Goal: Task Accomplishment & Management: Complete application form

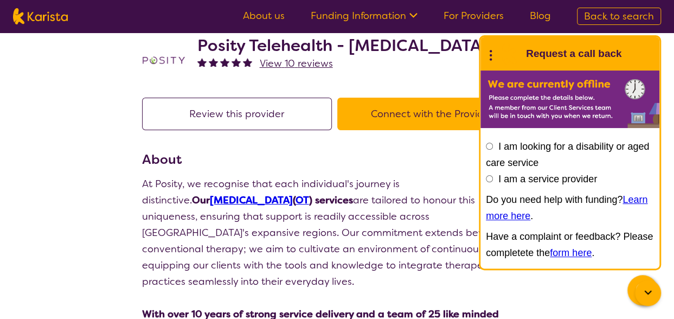
scroll to position [33, 0]
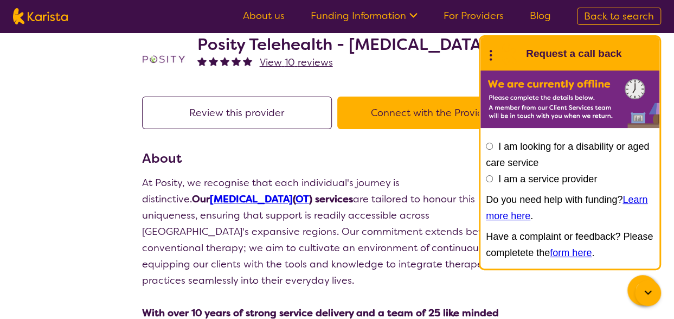
click at [387, 116] on button "Connect with the Provider" at bounding box center [432, 112] width 190 height 33
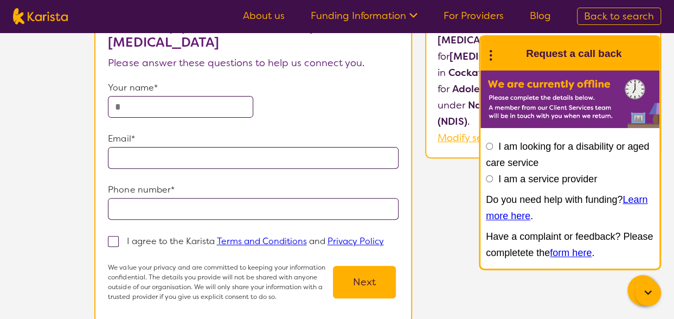
scroll to position [105, 0]
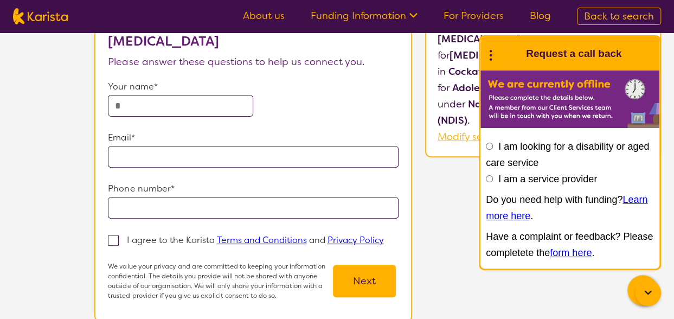
click at [220, 109] on input "text" at bounding box center [180, 106] width 145 height 22
type input "**********"
click at [113, 239] on span at bounding box center [113, 240] width 11 height 11
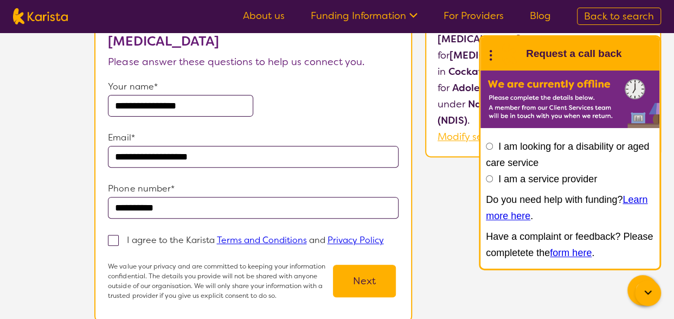
click at [383, 239] on input "I agree to the Karista Terms and Conditions and Privacy Policy" at bounding box center [386, 239] width 7 height 7
checkbox input "true"
click at [353, 297] on button "Next" at bounding box center [364, 280] width 63 height 33
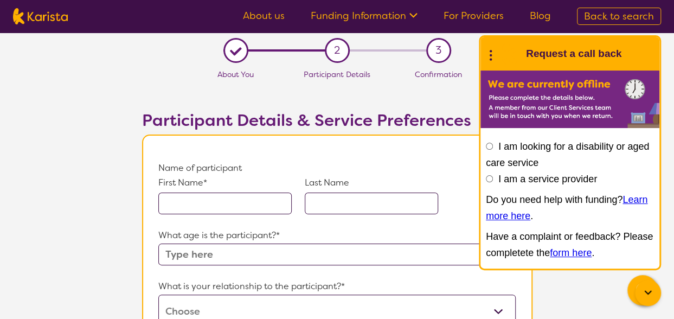
click at [254, 201] on input "text" at bounding box center [224, 203] width 133 height 22
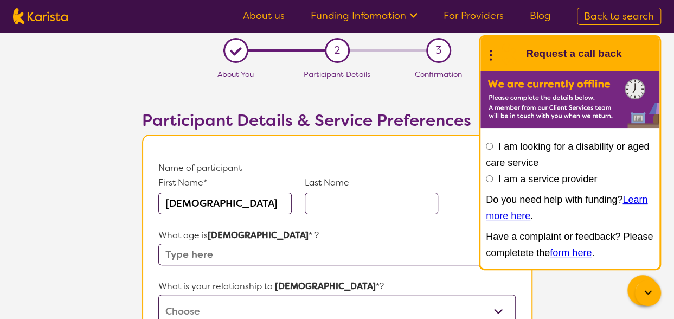
type input "[DEMOGRAPHIC_DATA]"
click at [367, 204] on input "text" at bounding box center [371, 203] width 133 height 22
type input "Boatto"
click at [288, 253] on input "text" at bounding box center [336, 254] width 357 height 22
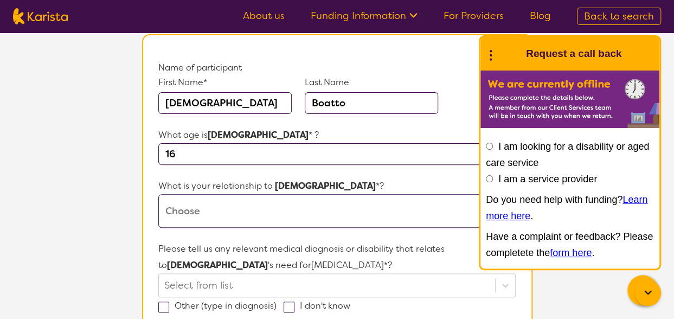
scroll to position [101, 0]
type input "16"
click at [262, 205] on select "This request is for myself I am their parent I am their child I am their spouse…" at bounding box center [336, 210] width 357 height 34
select select "I am their parent"
click at [158, 193] on select "This request is for myself I am their parent I am their child I am their spouse…" at bounding box center [336, 210] width 357 height 34
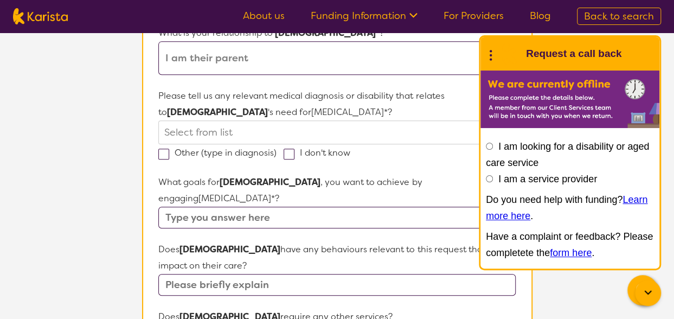
scroll to position [254, 0]
click at [265, 131] on div at bounding box center [326, 131] width 325 height 18
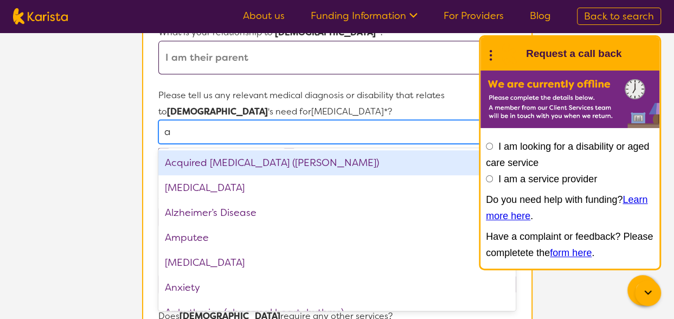
type input "au"
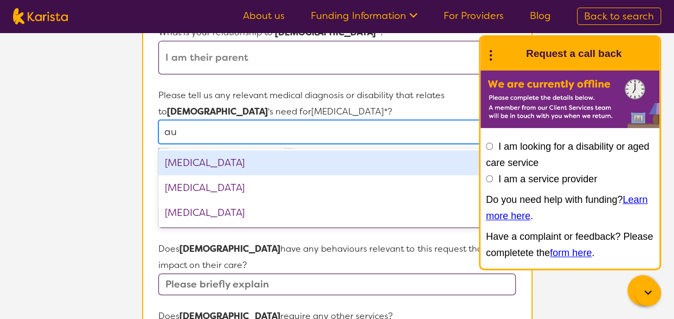
click at [257, 164] on div "[MEDICAL_DATA]" at bounding box center [336, 162] width 357 height 25
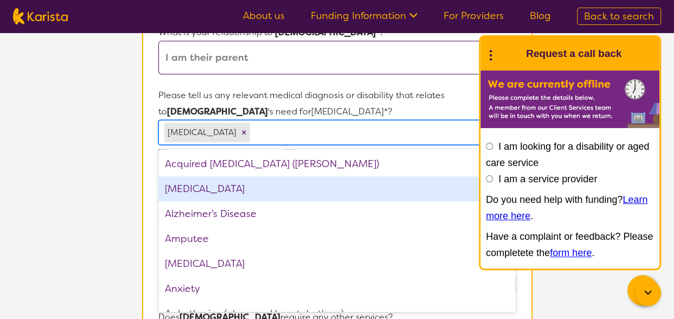
click at [242, 180] on div "[MEDICAL_DATA]" at bounding box center [336, 188] width 357 height 25
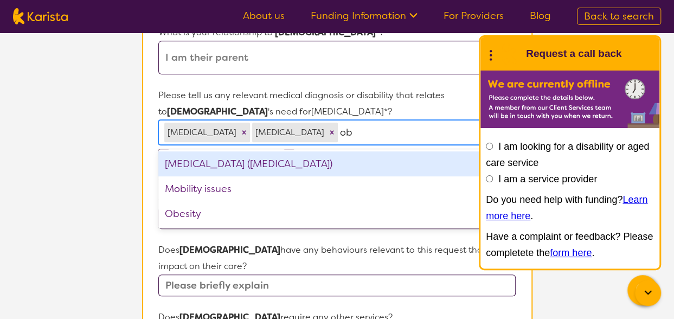
type input "o"
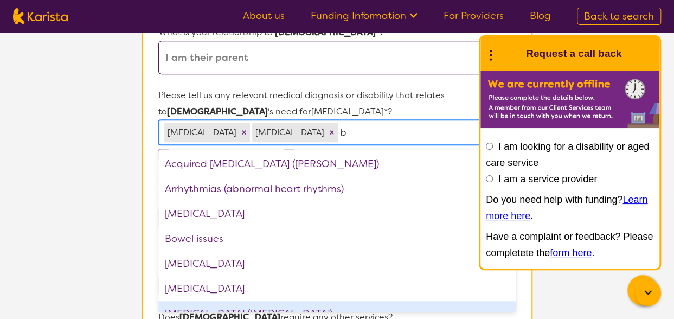
type input "bo"
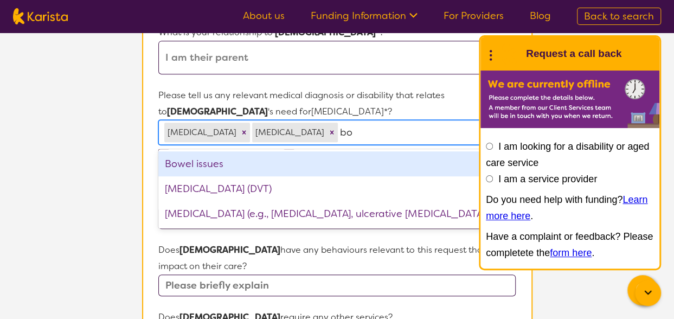
click at [242, 166] on div "Bowel issues" at bounding box center [336, 163] width 357 height 25
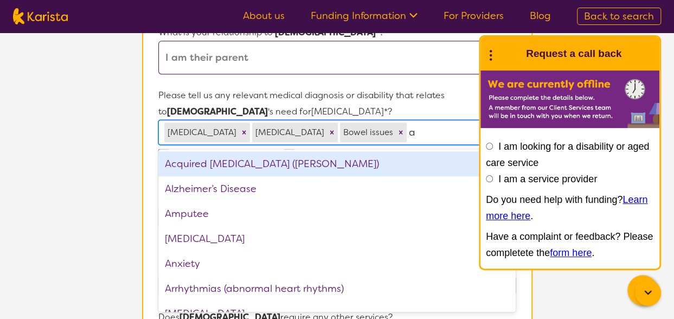
type input "an"
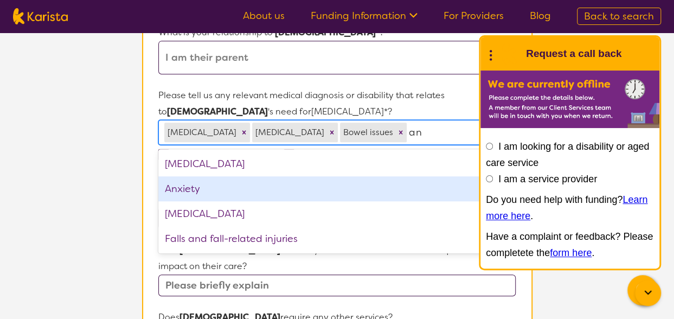
click at [236, 184] on div "Anxiety" at bounding box center [336, 188] width 357 height 25
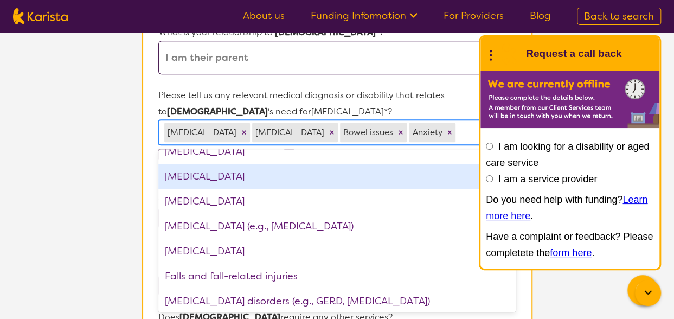
scroll to position [560, 0]
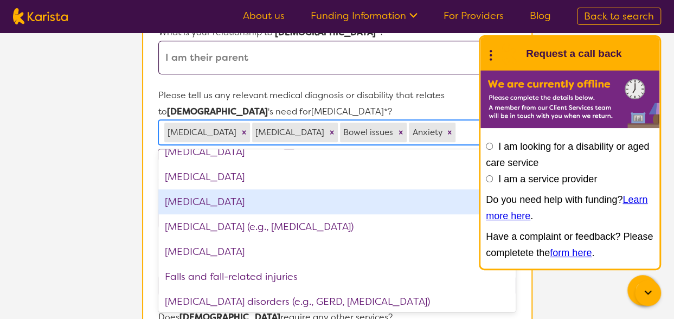
click at [229, 199] on div "[MEDICAL_DATA]" at bounding box center [336, 201] width 357 height 25
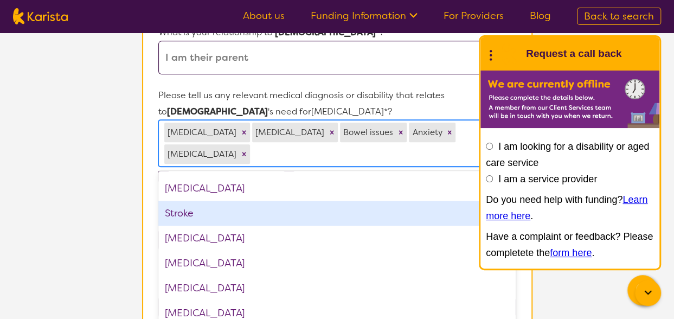
scroll to position [1546, 0]
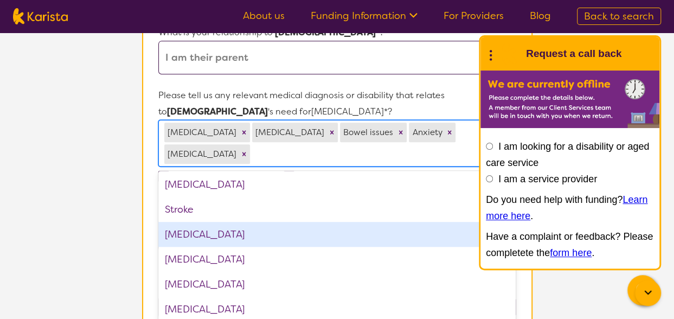
click at [268, 231] on div "[MEDICAL_DATA]" at bounding box center [336, 234] width 357 height 25
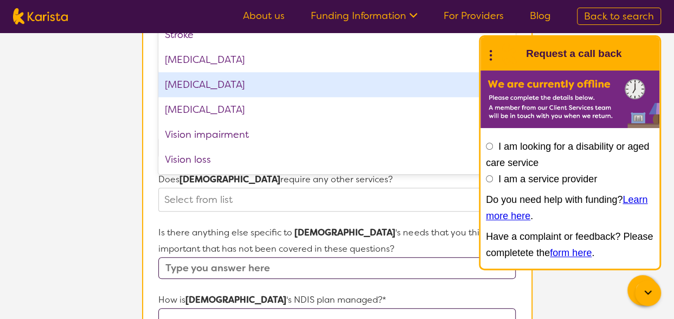
scroll to position [417, 0]
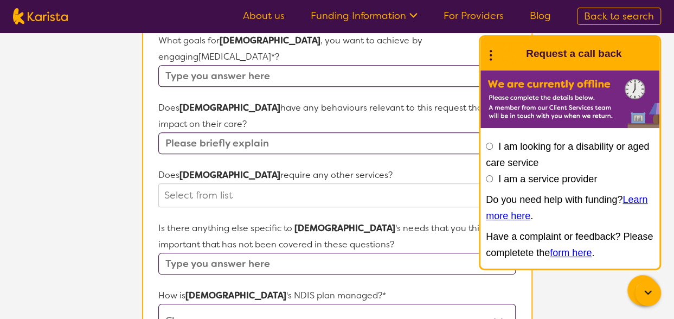
click at [196, 253] on input "text" at bounding box center [336, 264] width 357 height 22
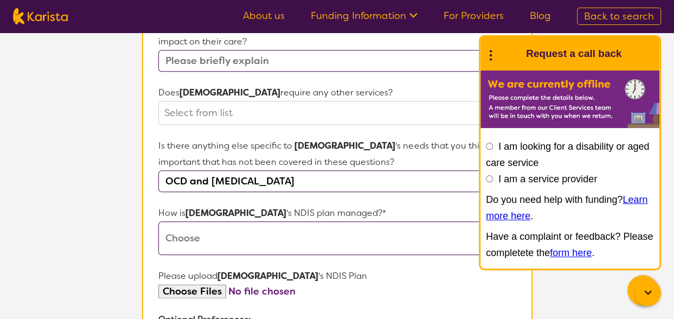
scroll to position [515, 0]
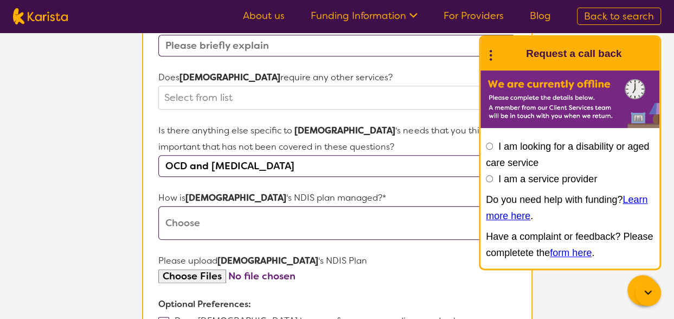
type input "OCD and [MEDICAL_DATA]"
click at [234, 212] on select "Self-managed NDIS plan Managed by a registered plan management provider (not th…" at bounding box center [336, 223] width 357 height 34
select select "Self Managed"
click at [158, 206] on select "Self-managed NDIS plan Managed by a registered plan management provider (not th…" at bounding box center [336, 223] width 357 height 34
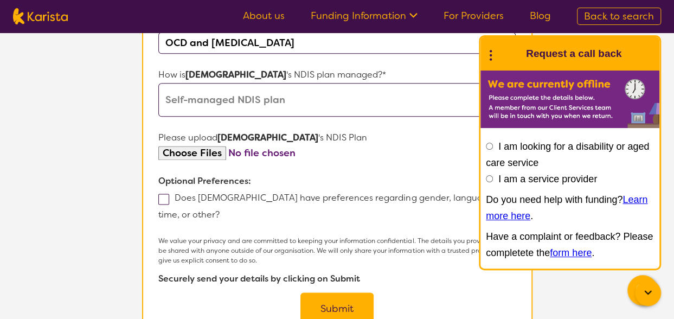
scroll to position [638, 0]
click at [199, 145] on input "file" at bounding box center [336, 152] width 357 height 15
type input "C:\fakepath\NDIS plan Indi.png"
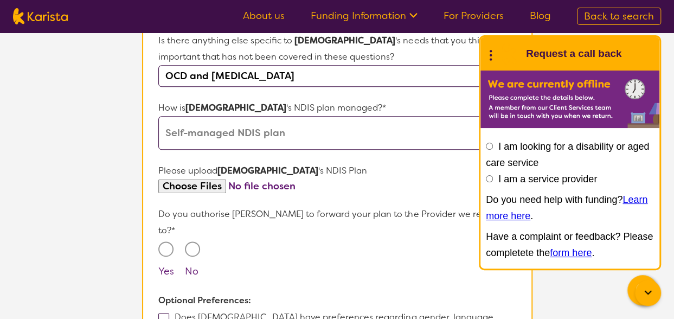
scroll to position [603, 0]
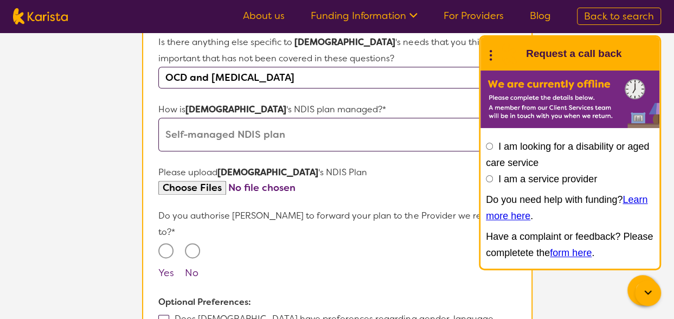
click at [165, 243] on input "Yes" at bounding box center [165, 250] width 15 height 15
radio input "true"
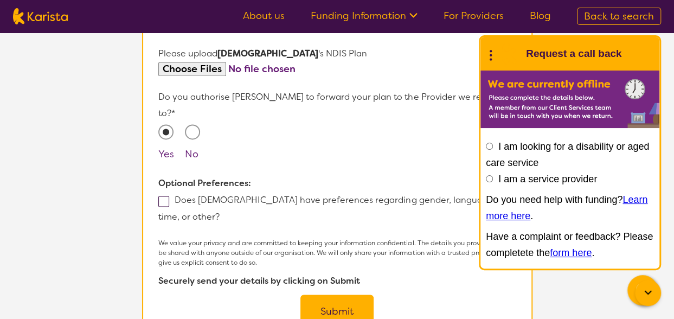
scroll to position [722, 0]
click at [349, 294] on button "Submit" at bounding box center [336, 310] width 73 height 33
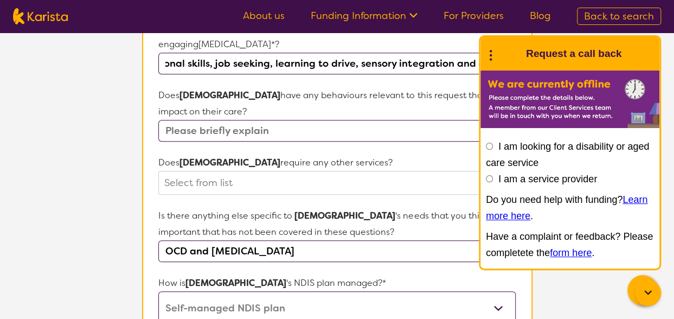
scroll to position [445, 0]
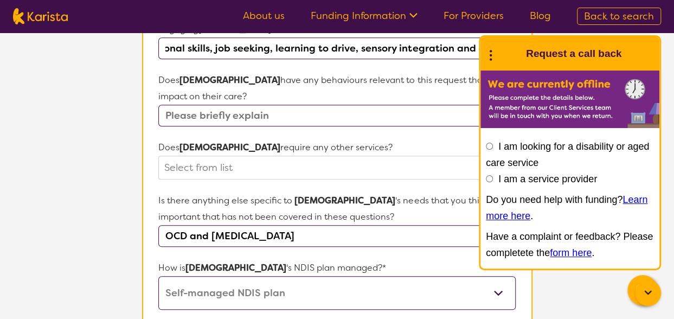
type input "emotional management, organisational skills, job seeking, learning to drive, se…"
click at [303, 105] on input "text" at bounding box center [336, 116] width 357 height 22
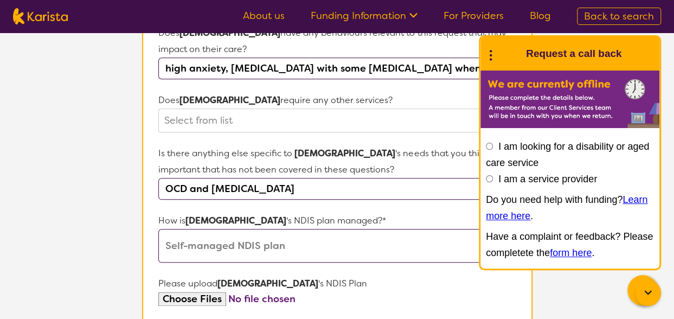
scroll to position [495, 0]
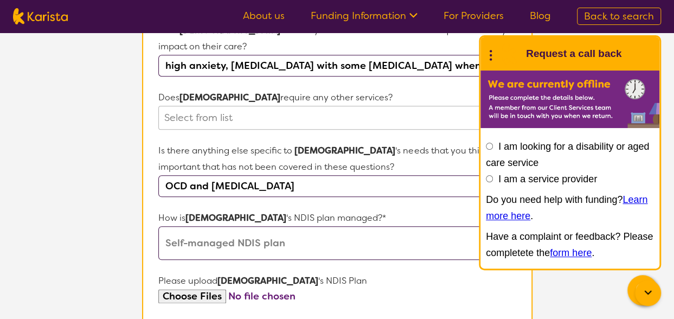
type input "high anxiety, [MEDICAL_DATA] with some [MEDICAL_DATA] when in group situations"
click at [297, 108] on div at bounding box center [326, 117] width 325 height 18
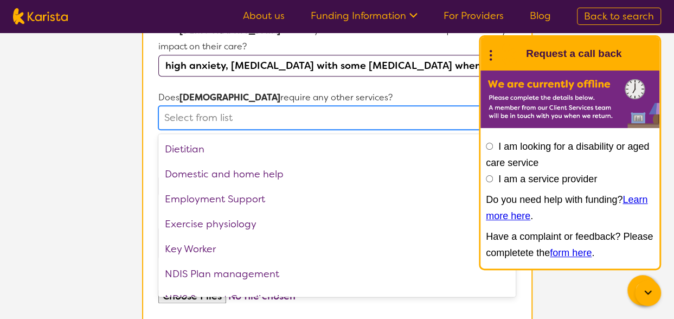
scroll to position [99, 0]
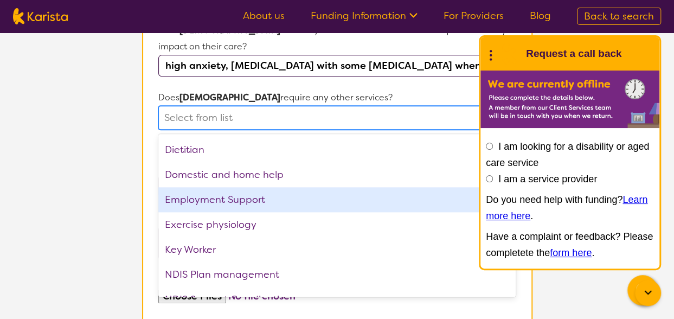
click at [313, 187] on div "Employment Support" at bounding box center [336, 199] width 357 height 25
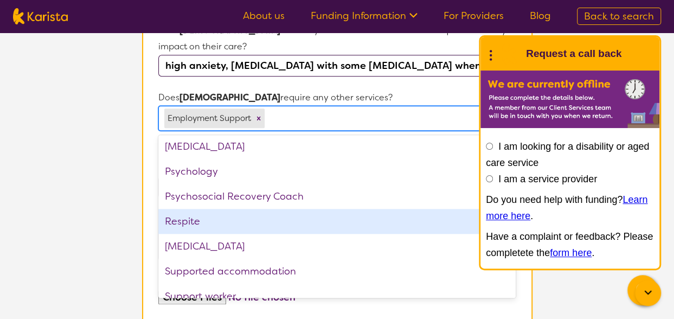
scroll to position [340, 0]
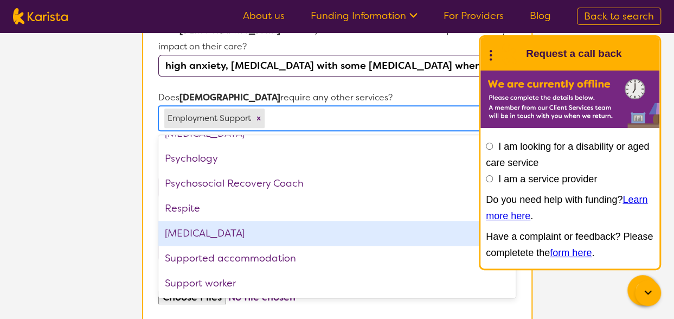
click at [315, 221] on div "[MEDICAL_DATA]" at bounding box center [336, 233] width 357 height 25
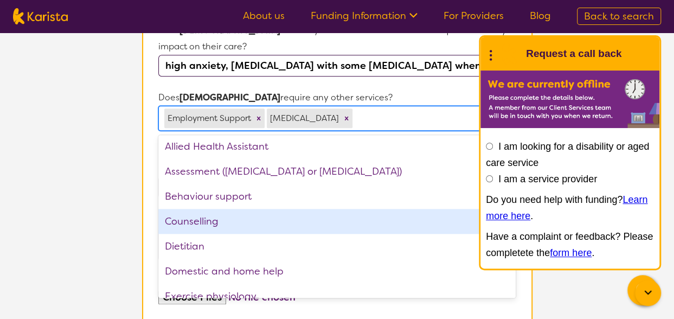
scroll to position [0, 0]
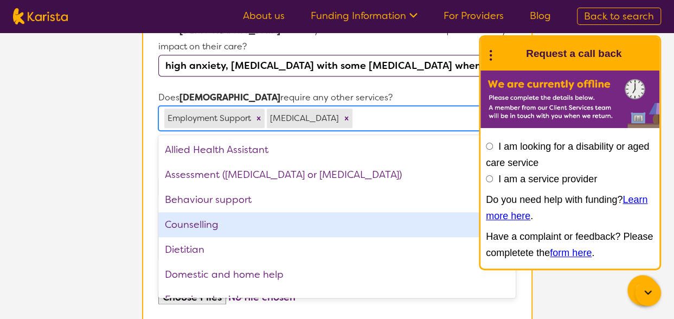
click at [113, 186] on section "L About You 2 Participant Details 3 Confirmation Participant Details & Service …" at bounding box center [337, 79] width 674 height 1082
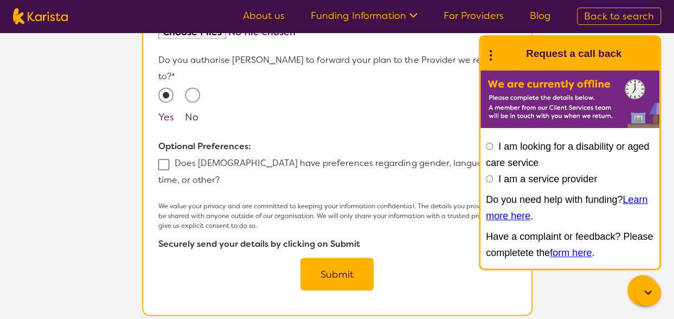
scroll to position [768, 0]
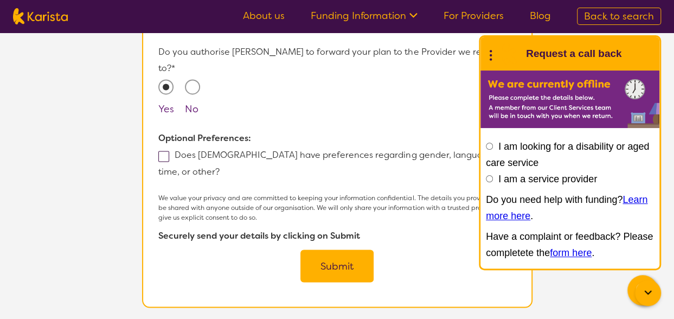
click at [334, 249] on button "Submit" at bounding box center [336, 265] width 73 height 33
